Goal: Information Seeking & Learning: Learn about a topic

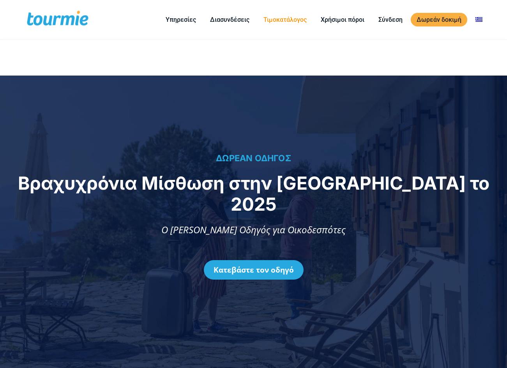
click at [296, 23] on link "Τιμοκατάλογος" at bounding box center [285, 20] width 55 height 10
